Goal: Task Accomplishment & Management: Complete application form

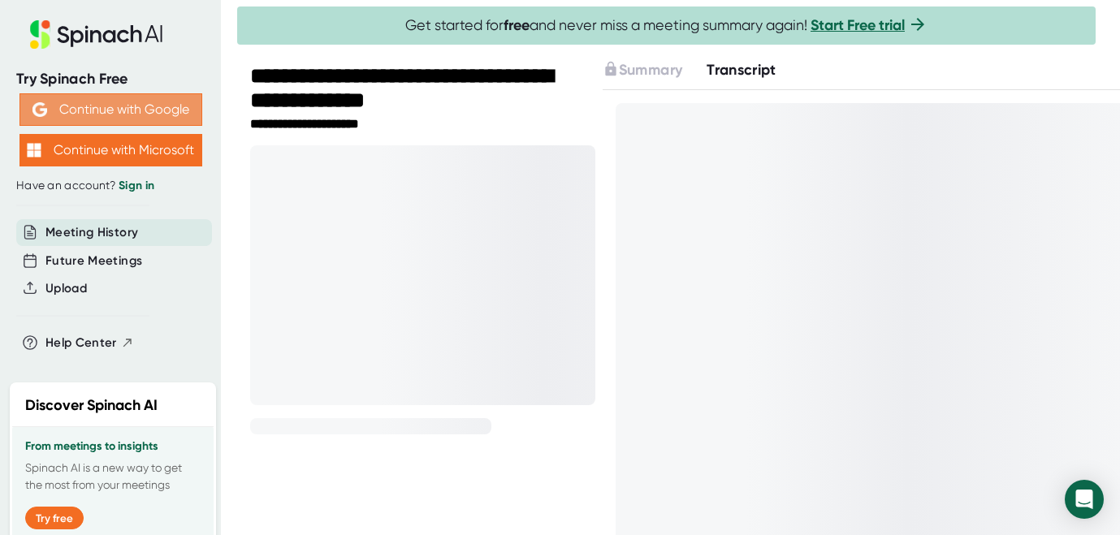
click at [177, 113] on button "Continue with Google" at bounding box center [110, 109] width 183 height 32
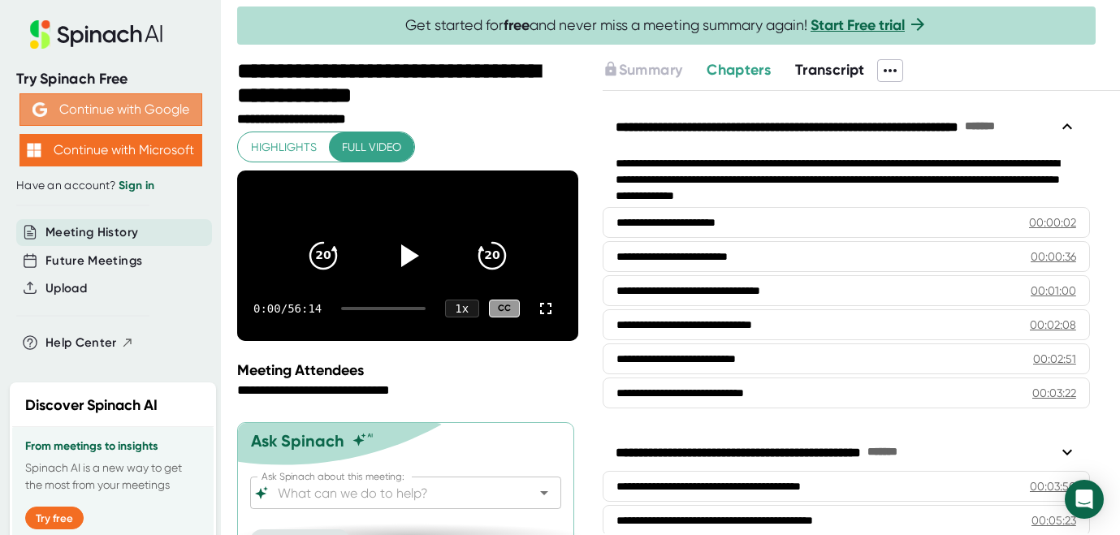
click at [130, 100] on button "Continue with Google" at bounding box center [110, 109] width 183 height 32
click at [133, 184] on link "Sign in" at bounding box center [137, 186] width 36 height 14
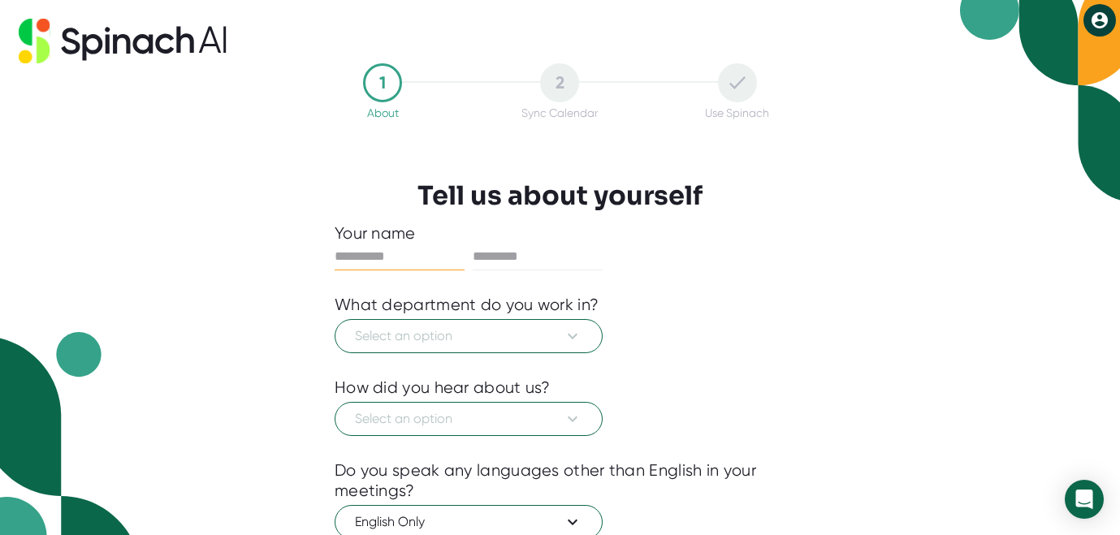
scroll to position [19, 0]
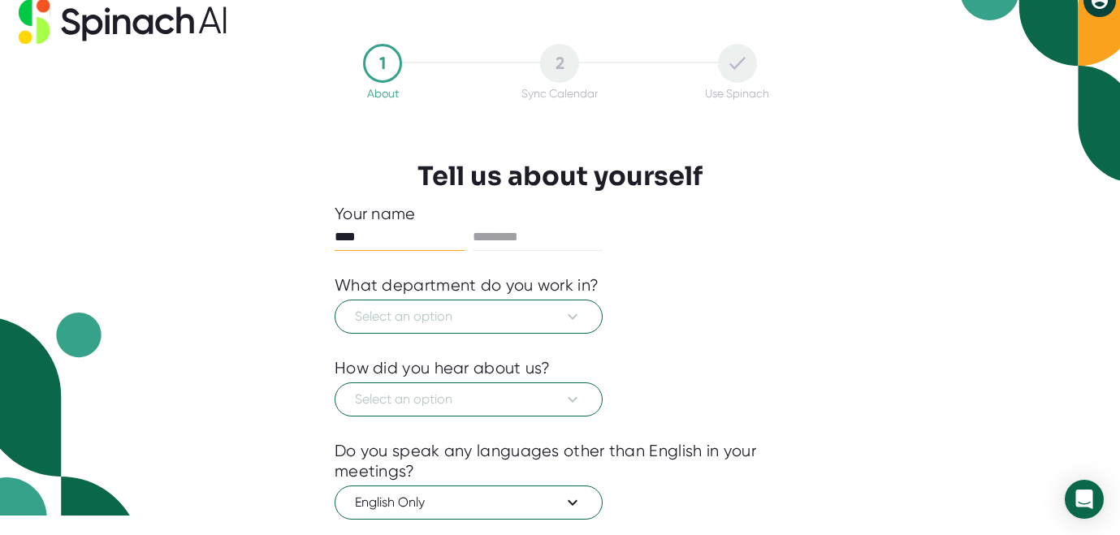
type input "****"
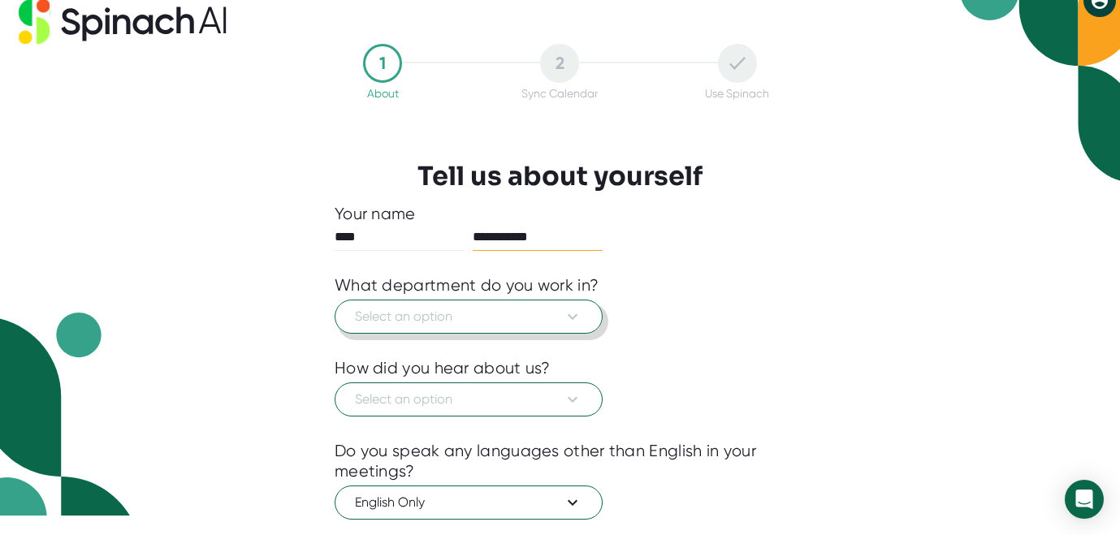
type input "**********"
click at [421, 307] on button "Select an option" at bounding box center [469, 317] width 268 height 34
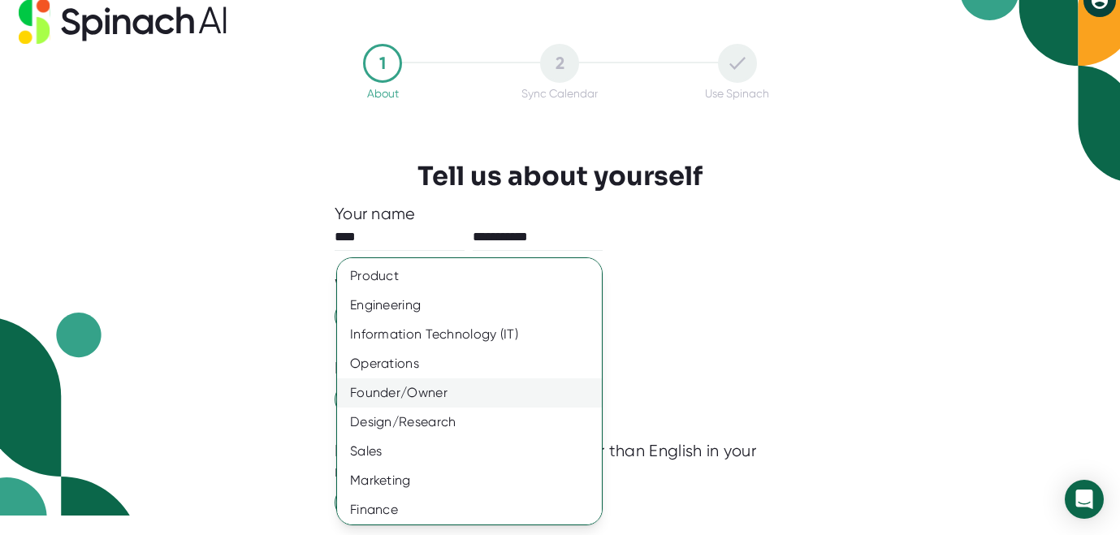
scroll to position [13, 0]
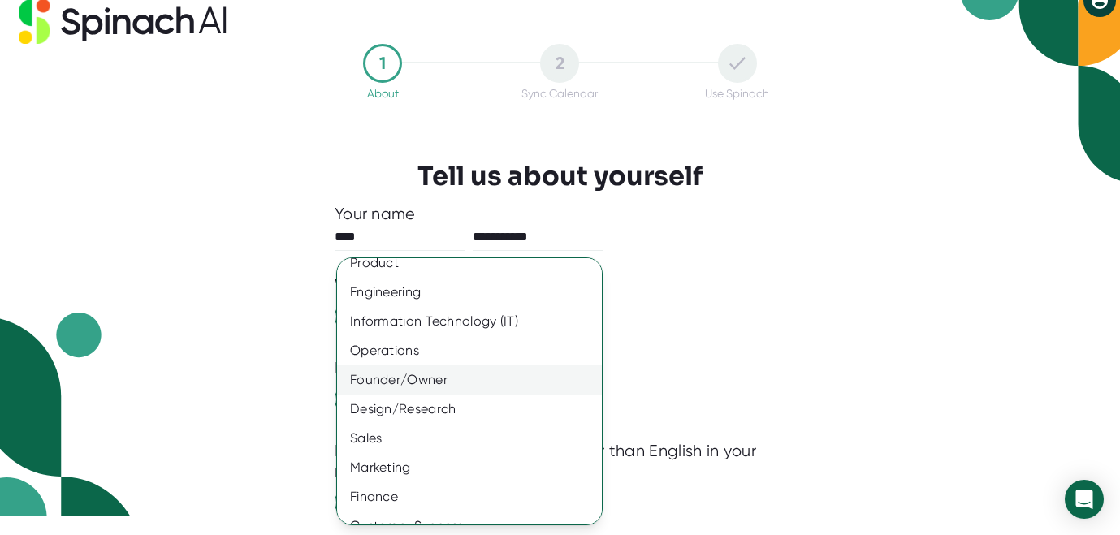
click at [422, 373] on div "Founder/Owner" at bounding box center [469, 379] width 265 height 29
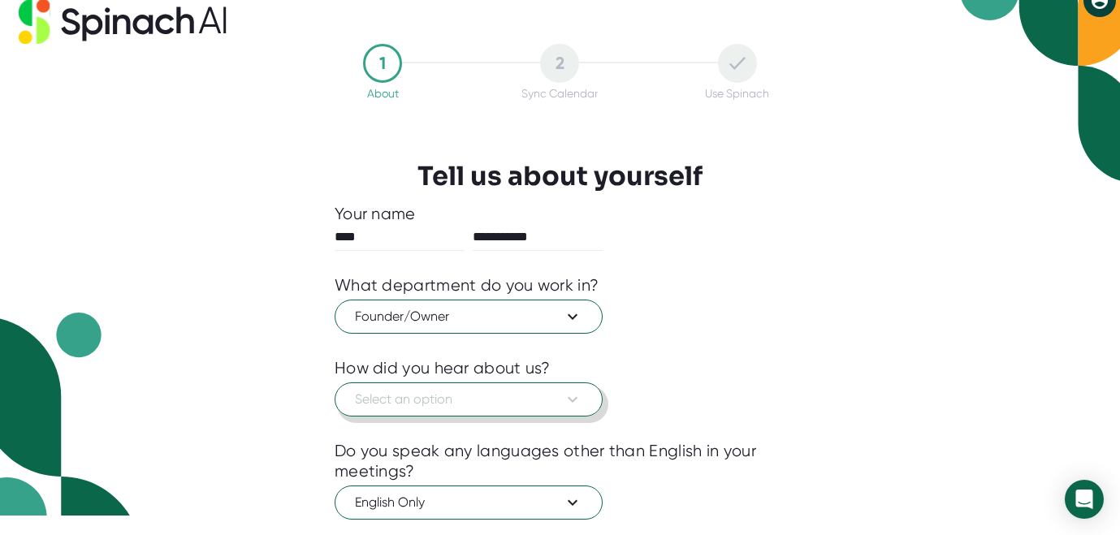
click at [498, 396] on span "Select an option" at bounding box center [468, 399] width 227 height 19
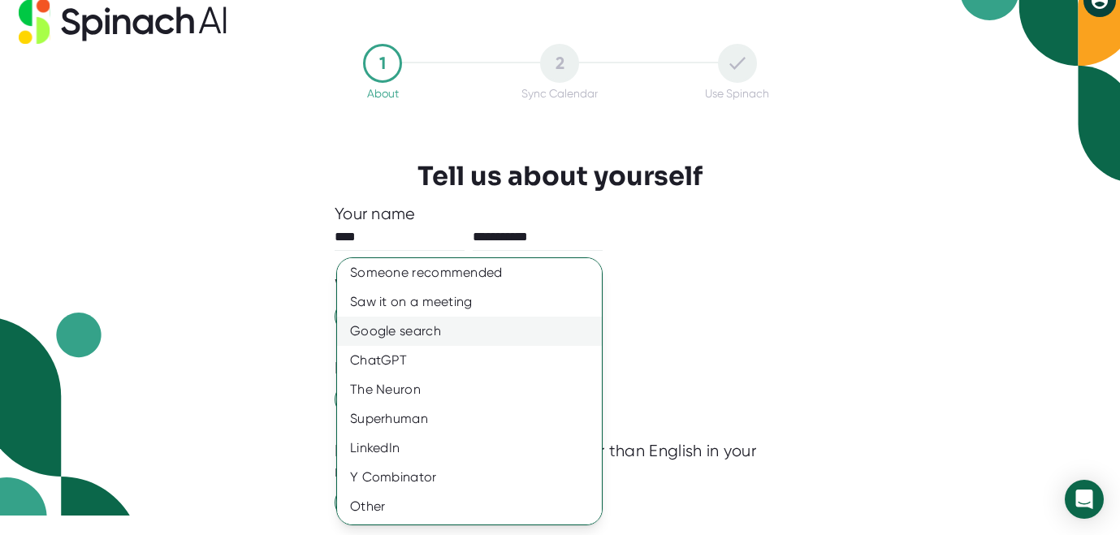
scroll to position [0, 0]
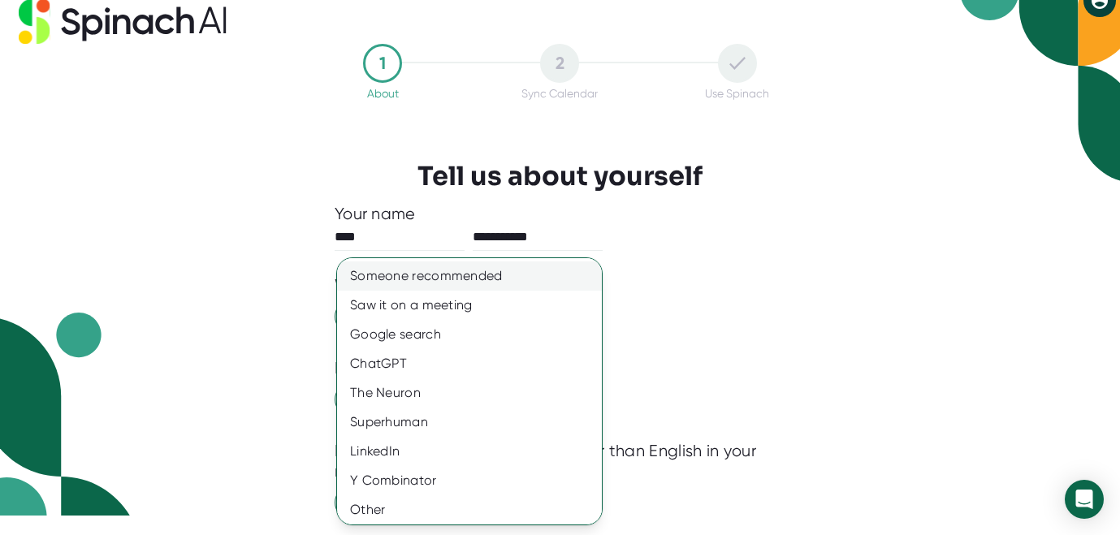
click at [469, 287] on div "Someone recommended" at bounding box center [469, 275] width 265 height 29
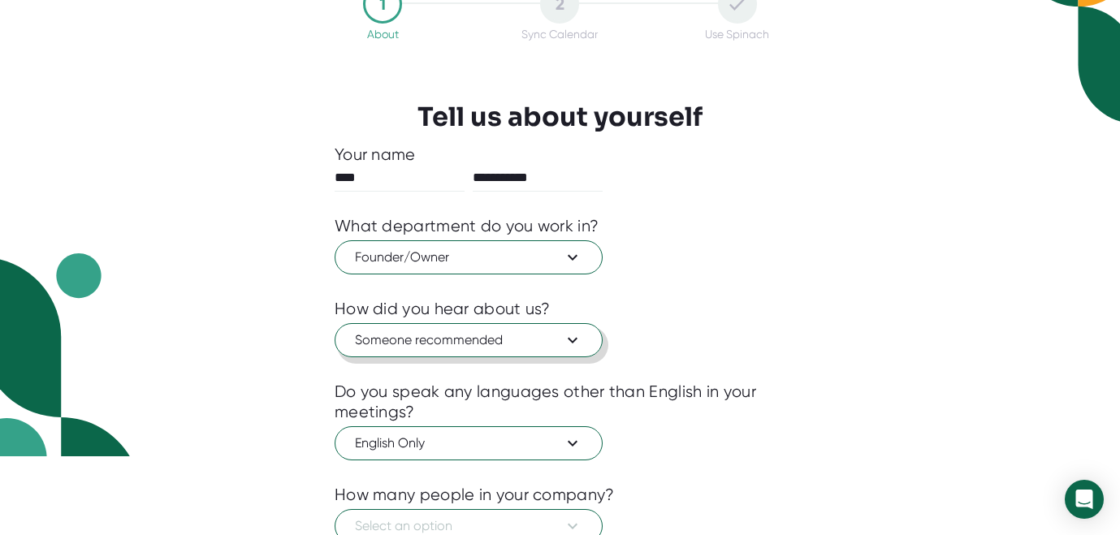
scroll to position [136, 0]
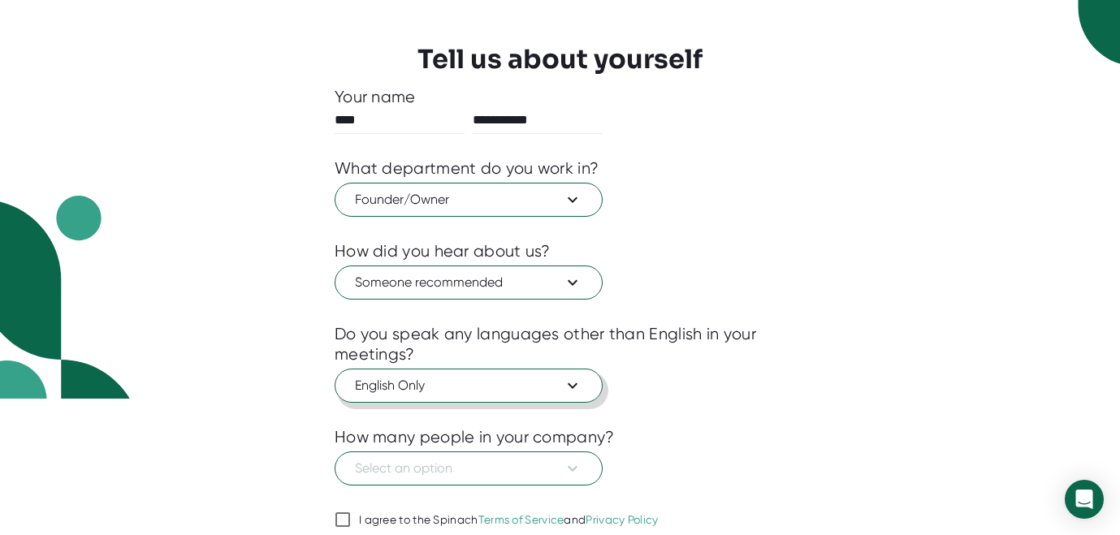
click at [512, 377] on button "English Only" at bounding box center [469, 386] width 268 height 34
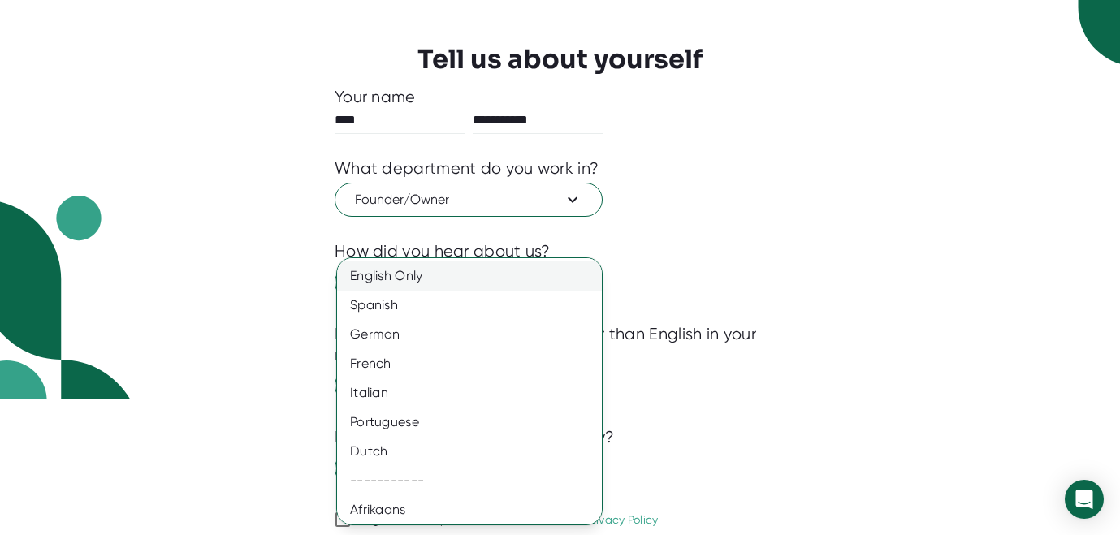
click at [402, 285] on div "English Only" at bounding box center [469, 275] width 265 height 29
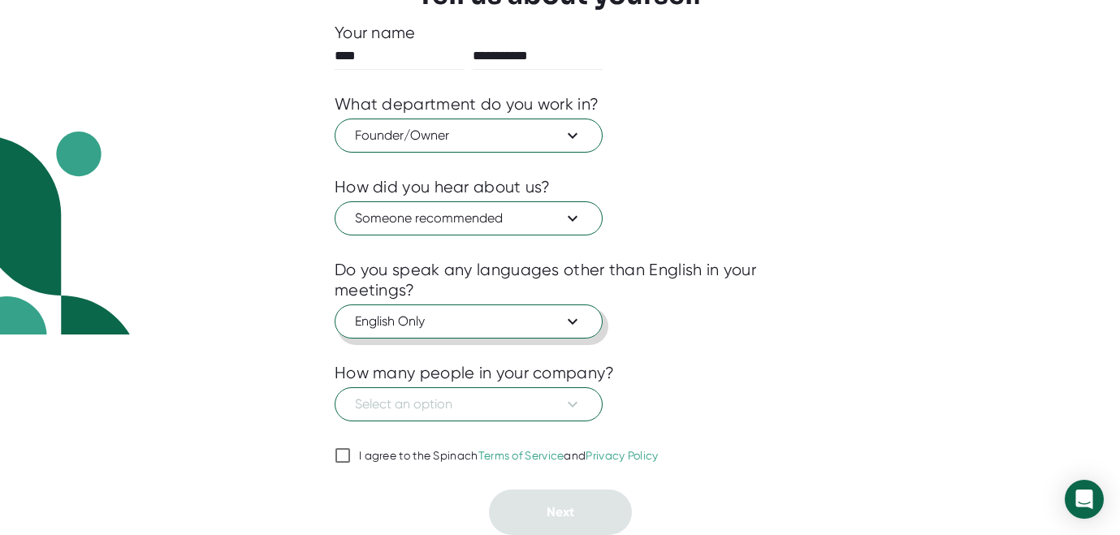
scroll to position [208, 0]
click at [492, 401] on span "Select an option" at bounding box center [468, 404] width 227 height 19
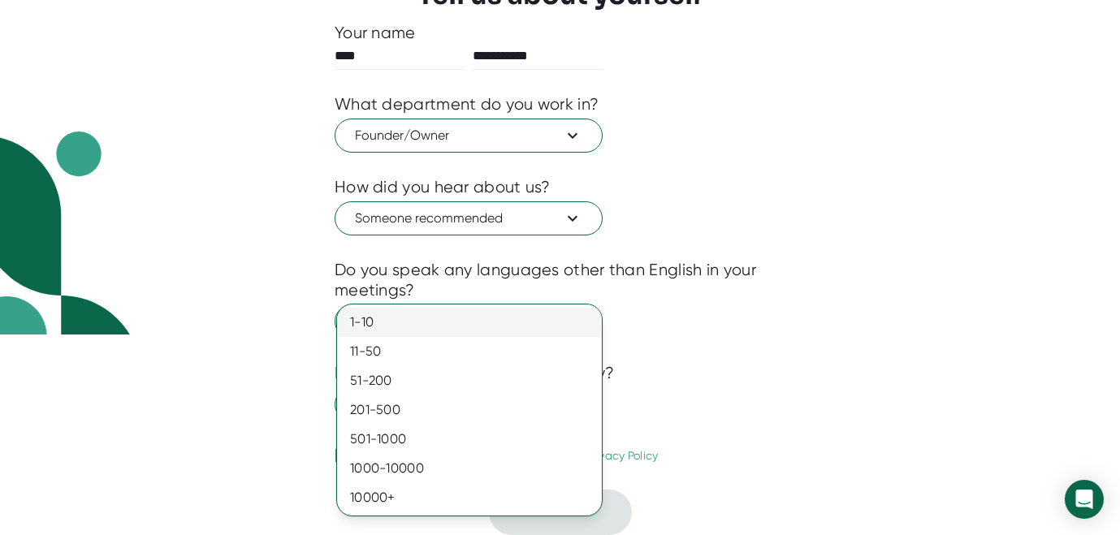
click at [410, 320] on div "1-10" at bounding box center [469, 322] width 265 height 29
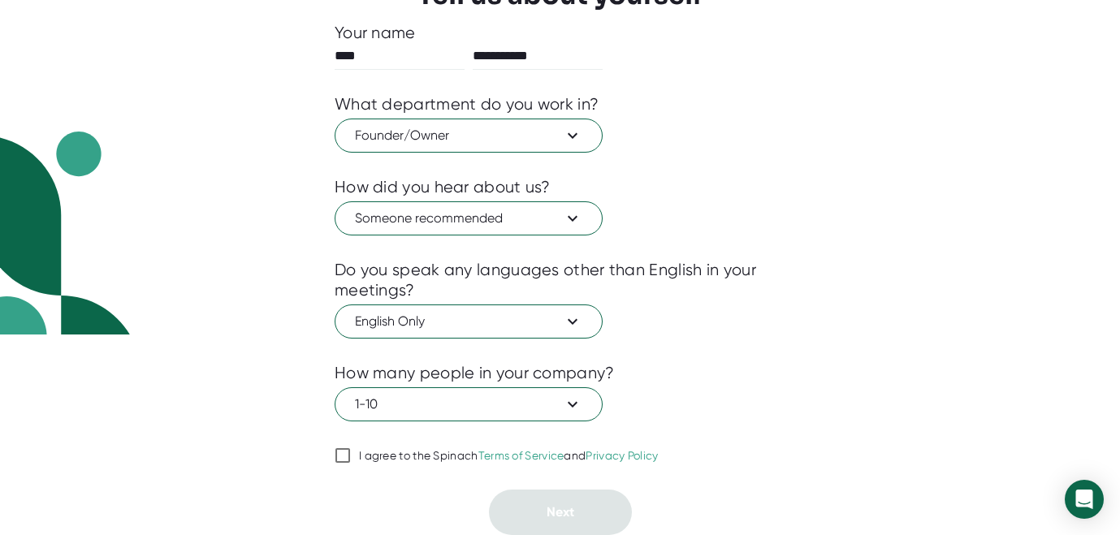
click at [346, 455] on input "I agree to the Spinach Terms of Service and Privacy Policy" at bounding box center [343, 455] width 16 height 19
checkbox input "true"
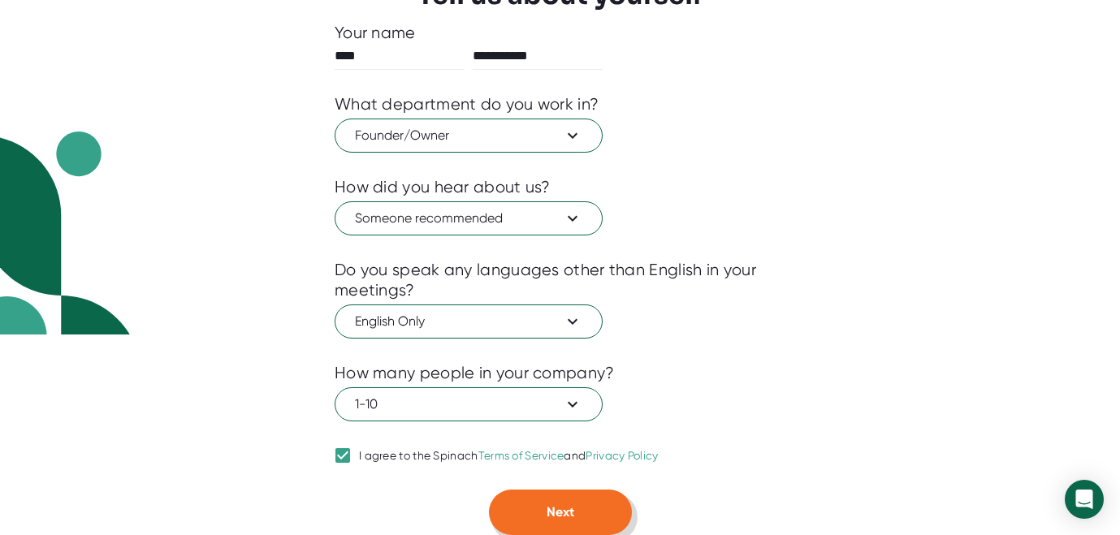
click at [575, 508] on button "Next" at bounding box center [560, 512] width 143 height 45
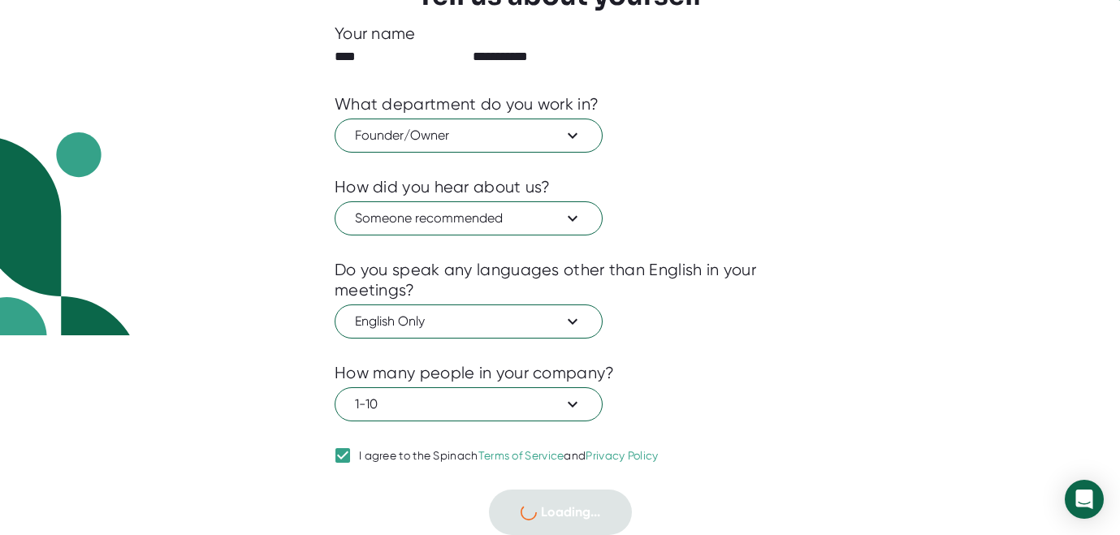
scroll to position [6, 0]
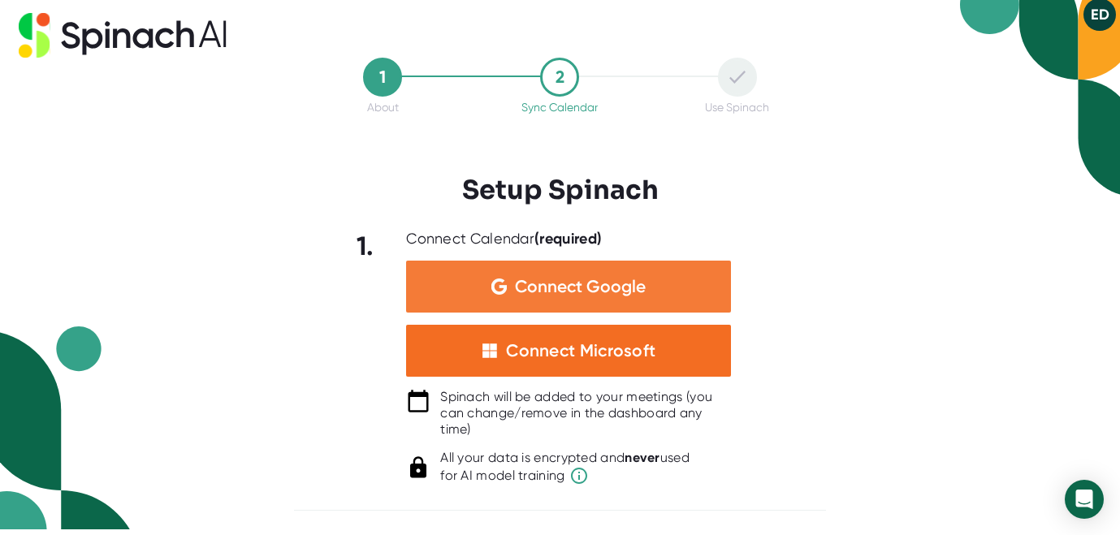
click at [653, 283] on div "Connect Google" at bounding box center [568, 287] width 325 height 52
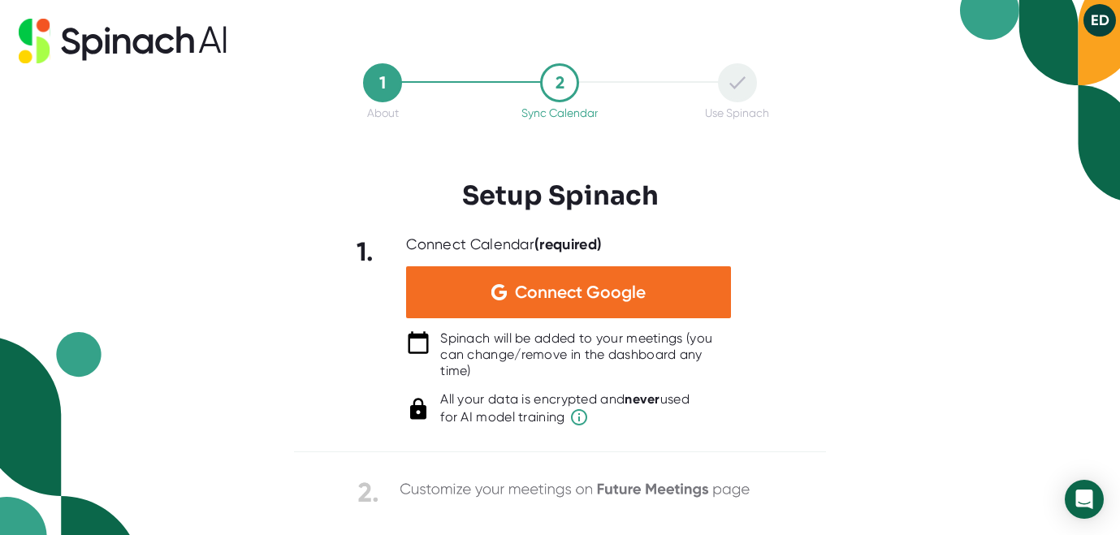
scroll to position [0, 0]
click at [1096, 19] on button "ED" at bounding box center [1099, 20] width 32 height 32
click at [858, 144] on div at bounding box center [560, 267] width 1120 height 535
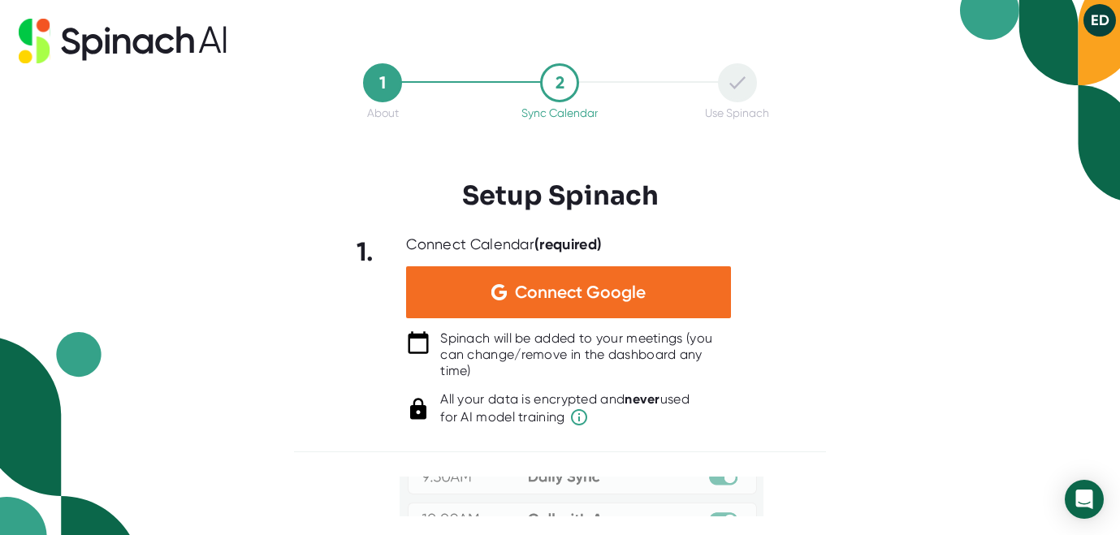
click at [725, 489] on img at bounding box center [560, 502] width 406 height 330
click at [725, 488] on img at bounding box center [560, 502] width 406 height 330
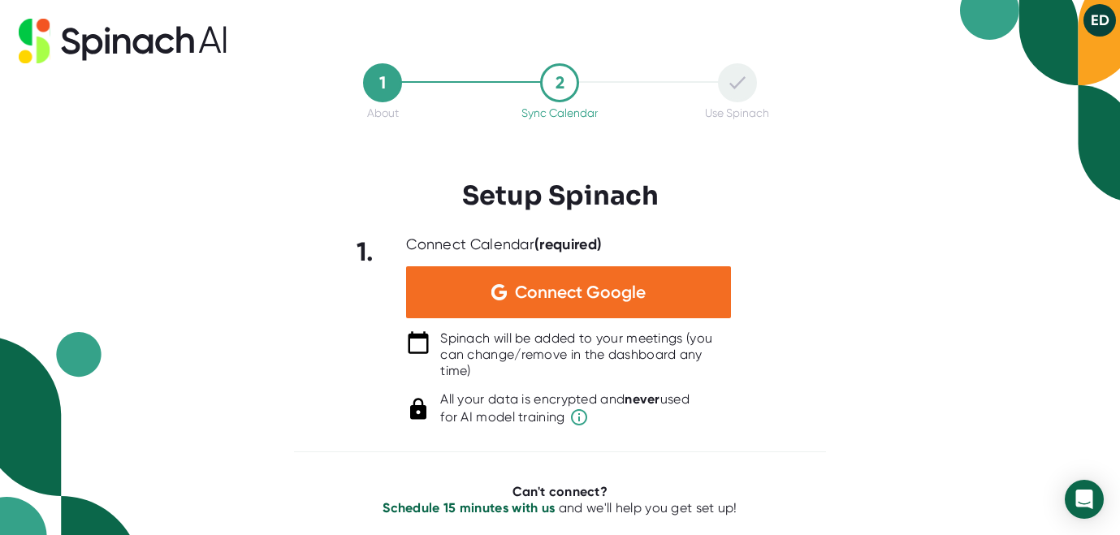
click at [531, 510] on link "Schedule 15 minutes with us" at bounding box center [468, 507] width 172 height 15
click at [636, 320] on div at bounding box center [568, 324] width 325 height 12
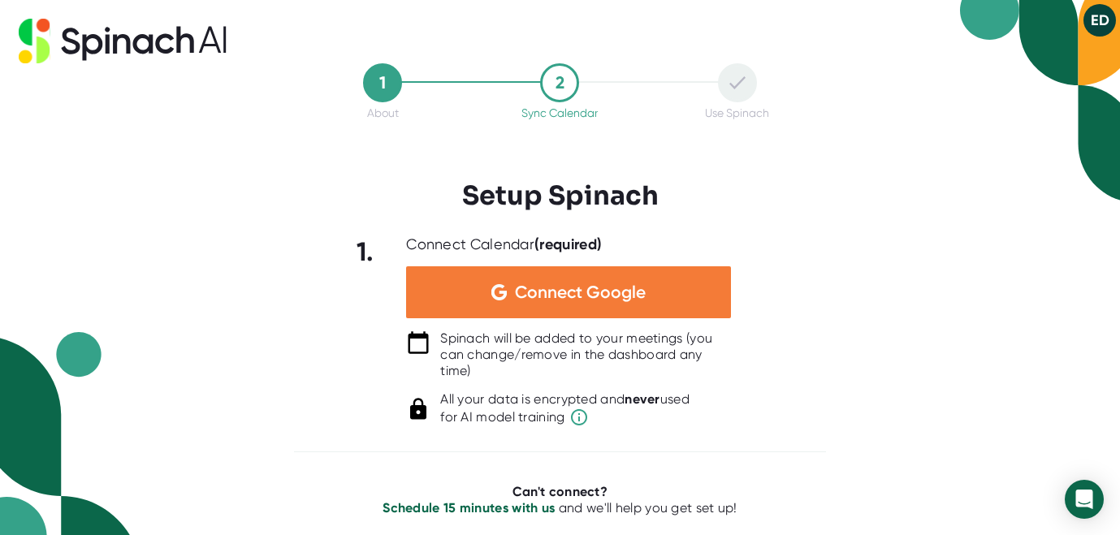
click at [603, 292] on span "Connect Google" at bounding box center [580, 292] width 131 height 16
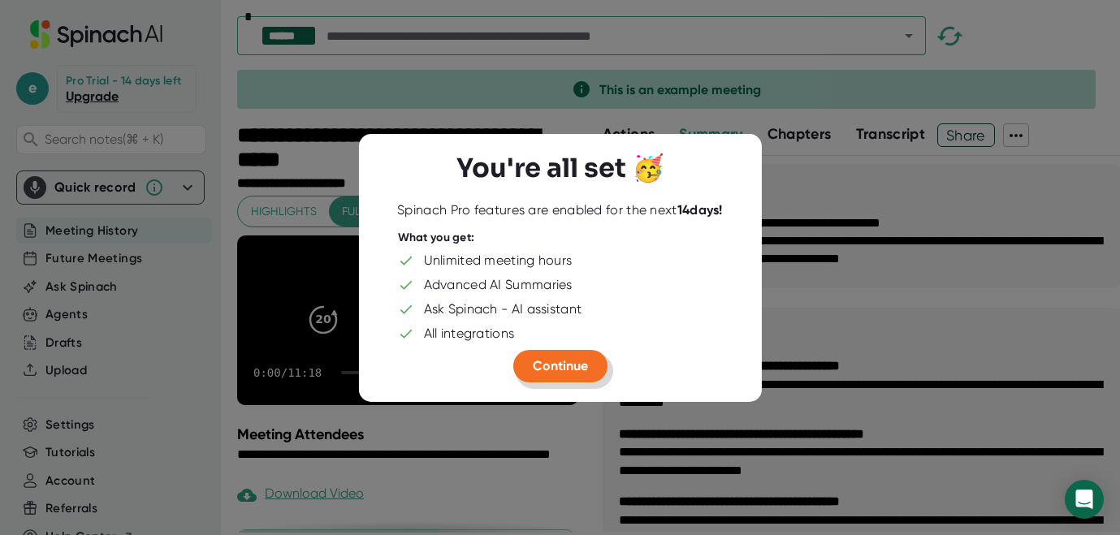
click at [562, 378] on button "Continue" at bounding box center [560, 366] width 94 height 32
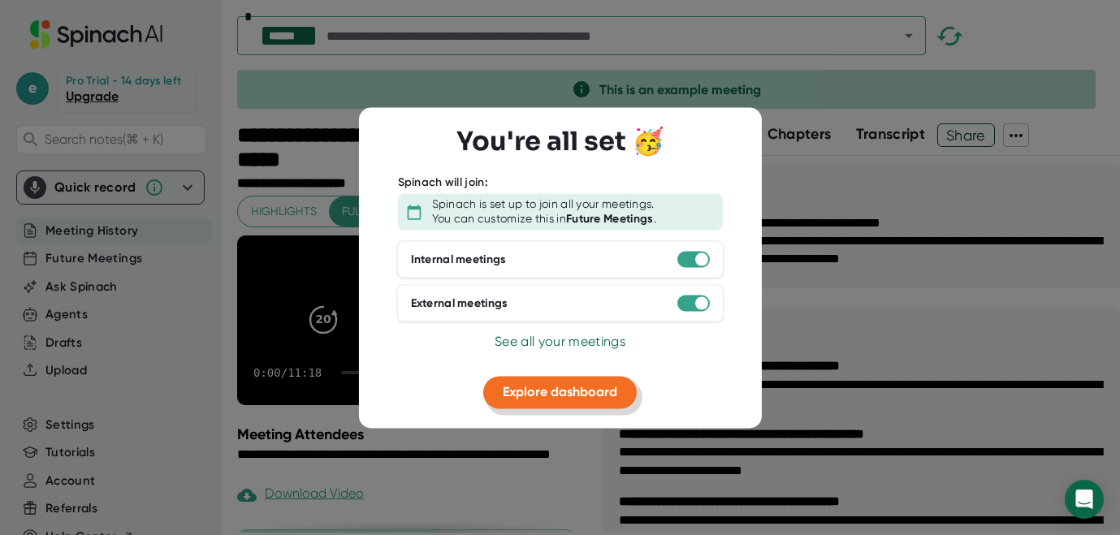
click at [572, 395] on span "Explore dashboard" at bounding box center [560, 392] width 114 height 15
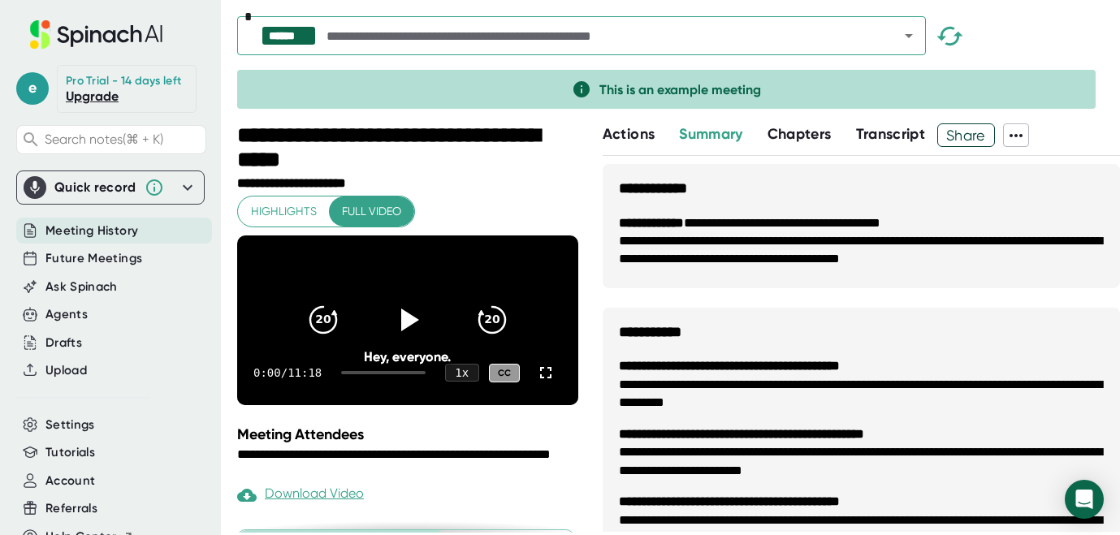
click at [480, 36] on input "text" at bounding box center [597, 35] width 549 height 23
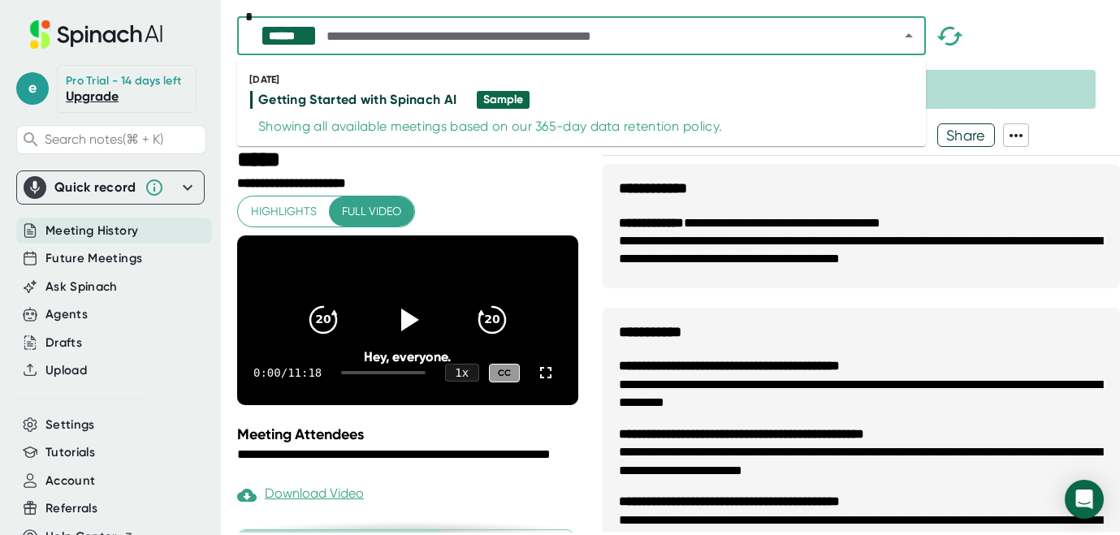
click at [512, 37] on input "text" at bounding box center [597, 35] width 549 height 23
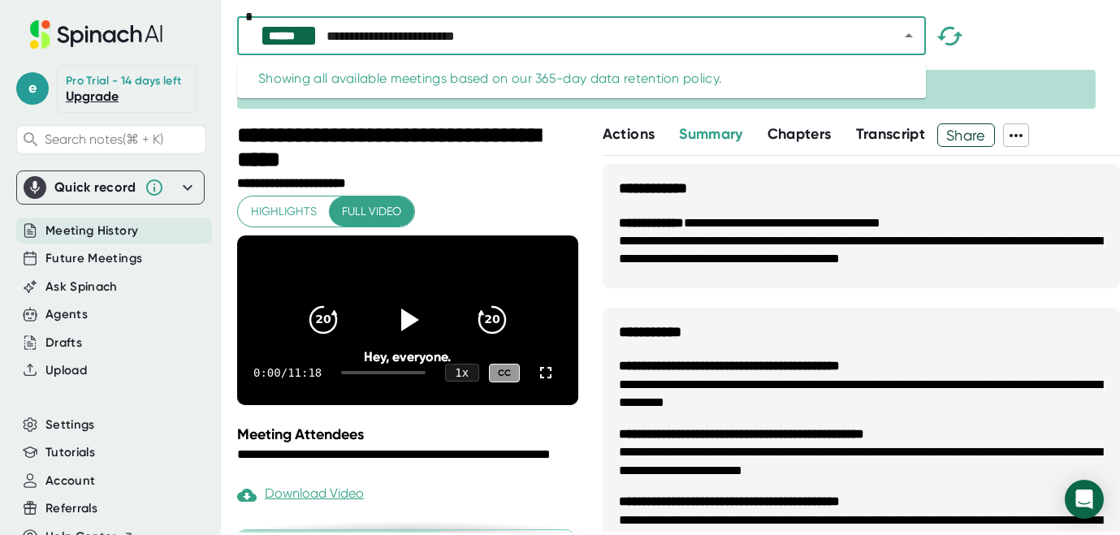
type input "**********"
click at [598, 46] on input "**********" at bounding box center [597, 35] width 549 height 23
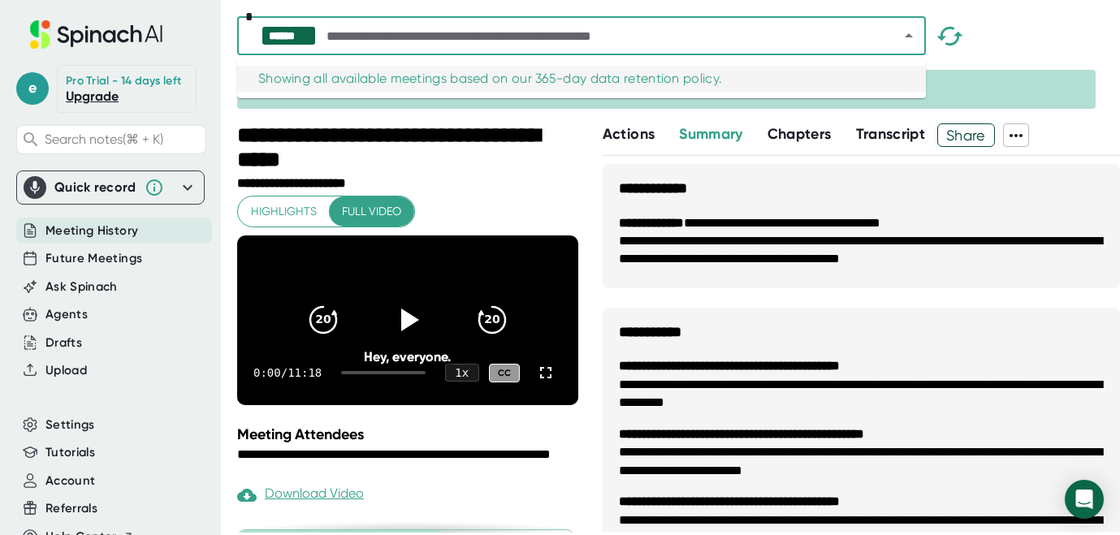
click at [572, 170] on div "**********" at bounding box center [409, 149] width 345 height 53
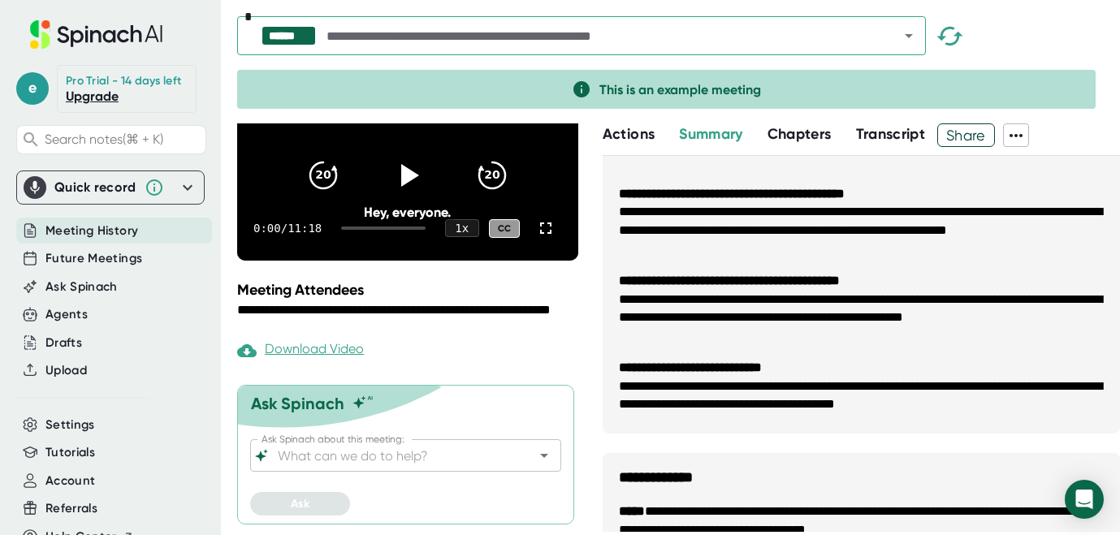
scroll to position [1168, 0]
